Goal: Check status

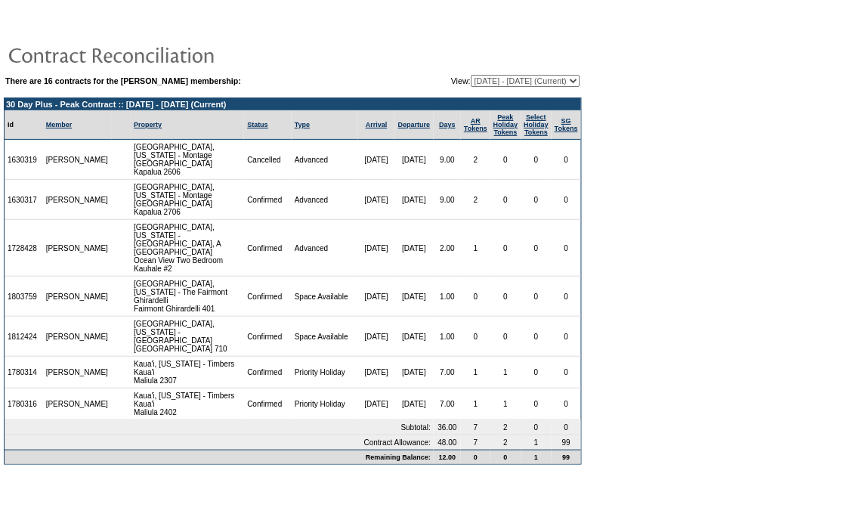
click at [510, 79] on select "[DATE] - [DATE] [DATE] - [DATE] [DATE] - [DATE] [DATE] - [DATE] [DATE] - [DATE]…" at bounding box center [524, 81] width 109 height 12
select select "121125"
click at [470, 75] on select "[DATE] - [DATE] [DATE] - [DATE] [DATE] - [DATE] [DATE] - [DATE] [DATE] - [DATE]…" at bounding box center [524, 81] width 109 height 12
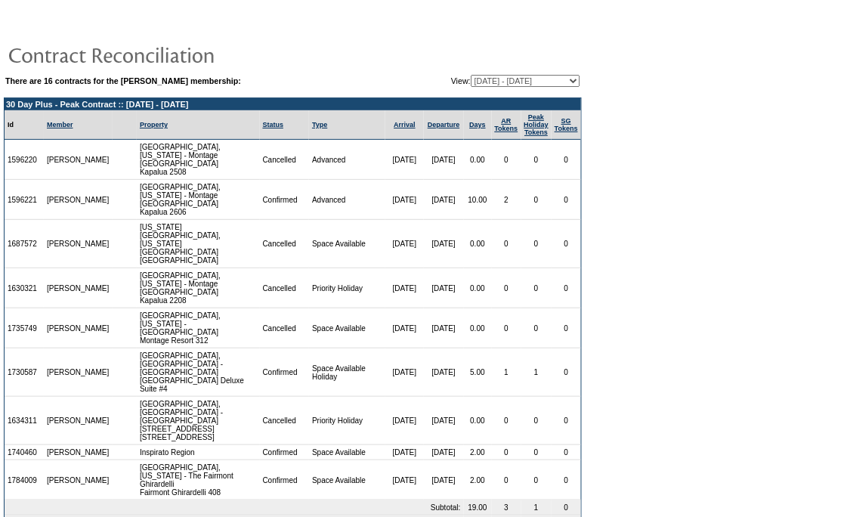
click at [514, 76] on select "[DATE] - [DATE] [DATE] - [DATE] [DATE] - [DATE] [DATE] - [DATE] [DATE] - [DATE]…" at bounding box center [524, 81] width 109 height 12
select select "126705"
click at [470, 75] on select "[DATE] - [DATE] [DATE] - [DATE] [DATE] - [DATE] [DATE] - [DATE] [DATE] - [DATE]…" at bounding box center [524, 81] width 109 height 12
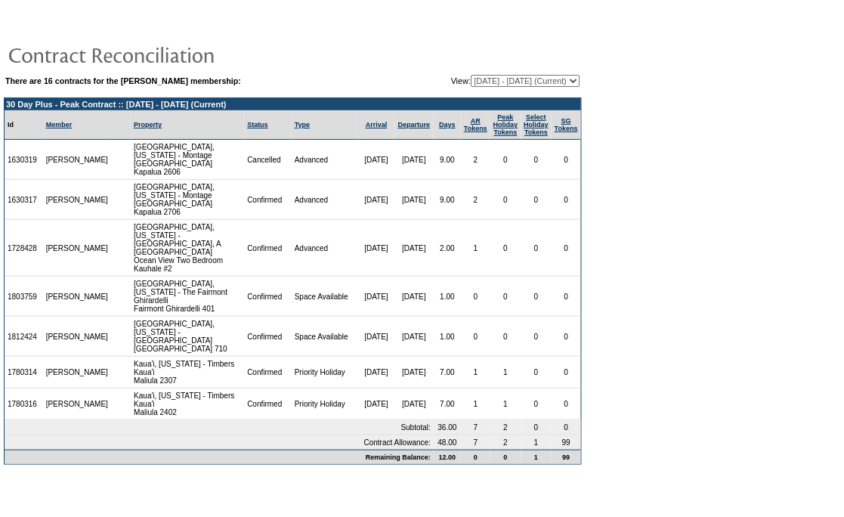
click at [544, 79] on select "[DATE] - [DATE] [DATE] - [DATE] [DATE] - [DATE] [DATE] - [DATE] [DATE] - [DATE]…" at bounding box center [524, 81] width 109 height 12
click at [668, 278] on form "There are 16 contracts for the Chad Conwell membership: View: 12/31/12 - 06/30/…" at bounding box center [422, 238] width 844 height 477
click at [536, 76] on select "[DATE] - [DATE] [DATE] - [DATE] [DATE] - [DATE] [DATE] - [DATE] [DATE] - [DATE]…" at bounding box center [524, 81] width 109 height 12
click at [470, 75] on select "[DATE] - [DATE] [DATE] - [DATE] [DATE] - [DATE] [DATE] - [DATE] [DATE] - [DATE]…" at bounding box center [524, 81] width 109 height 12
click at [507, 80] on select "[DATE] - [DATE] [DATE] - [DATE] [DATE] - [DATE] [DATE] - [DATE] [DATE] - [DATE]…" at bounding box center [524, 81] width 109 height 12
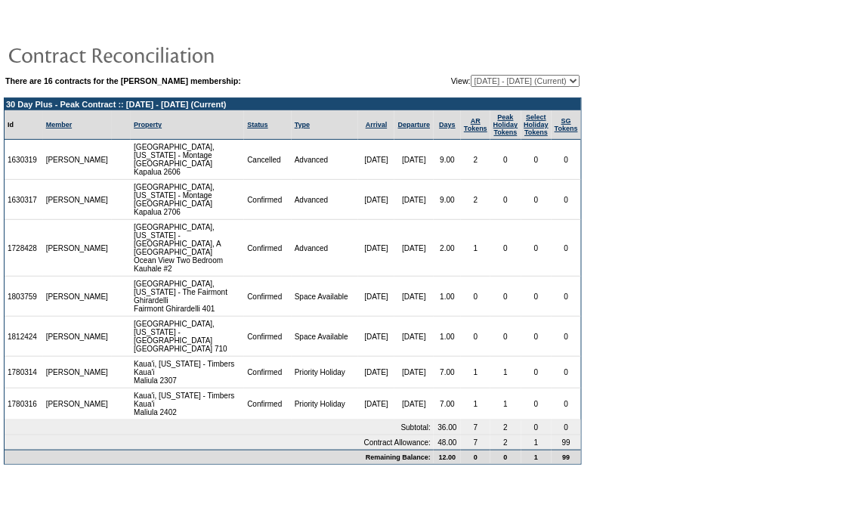
click at [657, 314] on form "There are 16 contracts for the Chad Conwell membership: View: 12/31/12 - 06/30/…" at bounding box center [422, 238] width 844 height 477
